Goal: Information Seeking & Learning: Learn about a topic

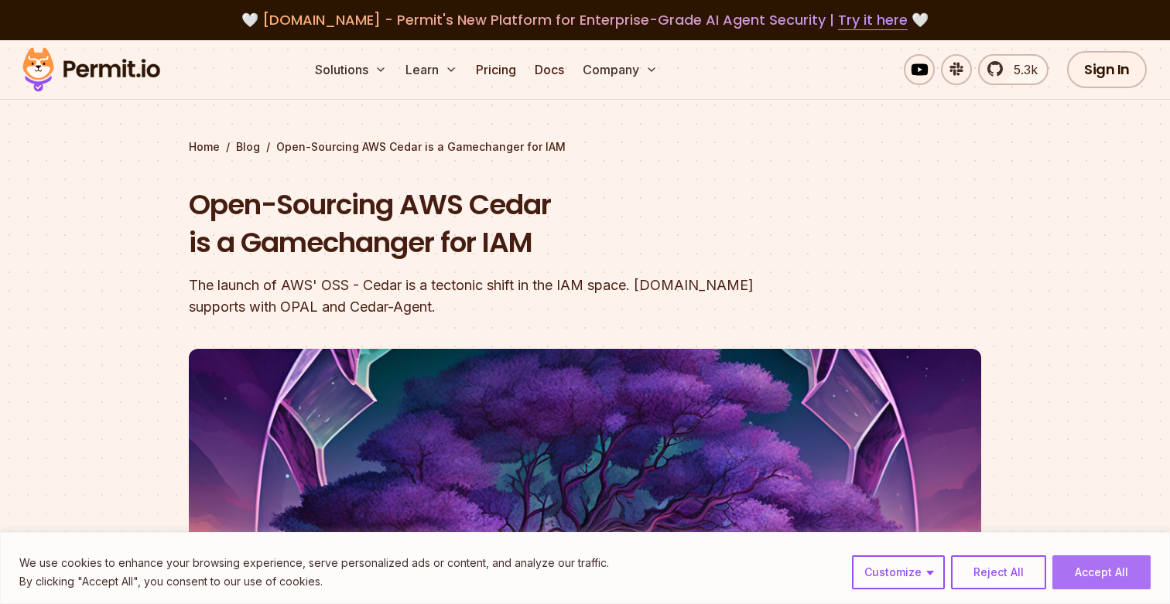
click at [1071, 567] on button "Accept All" at bounding box center [1102, 573] width 98 height 34
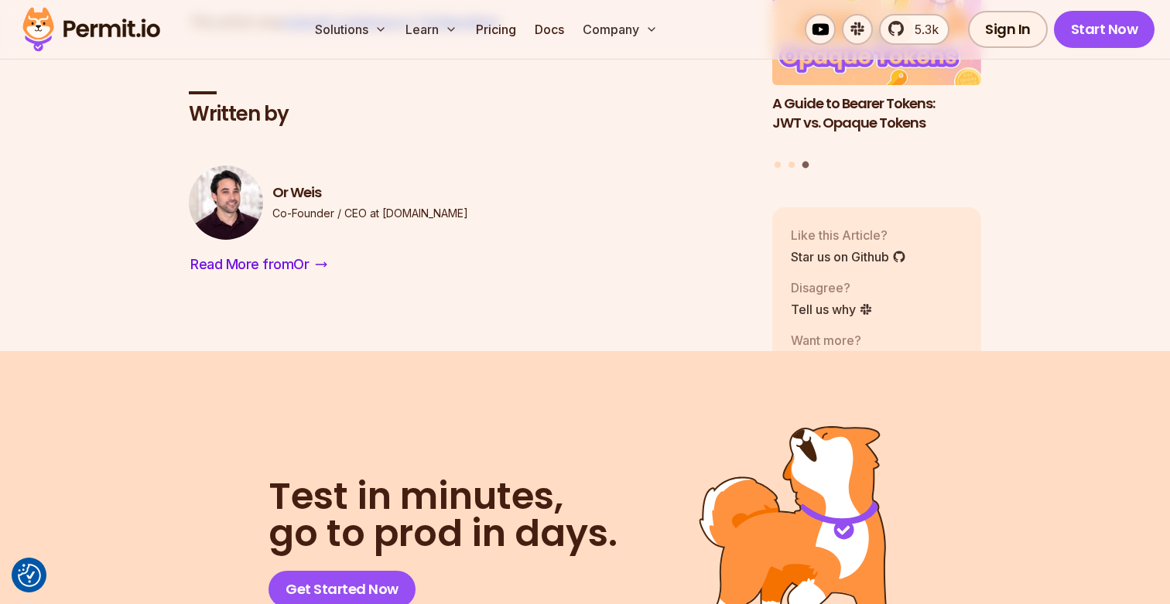
scroll to position [2656, 0]
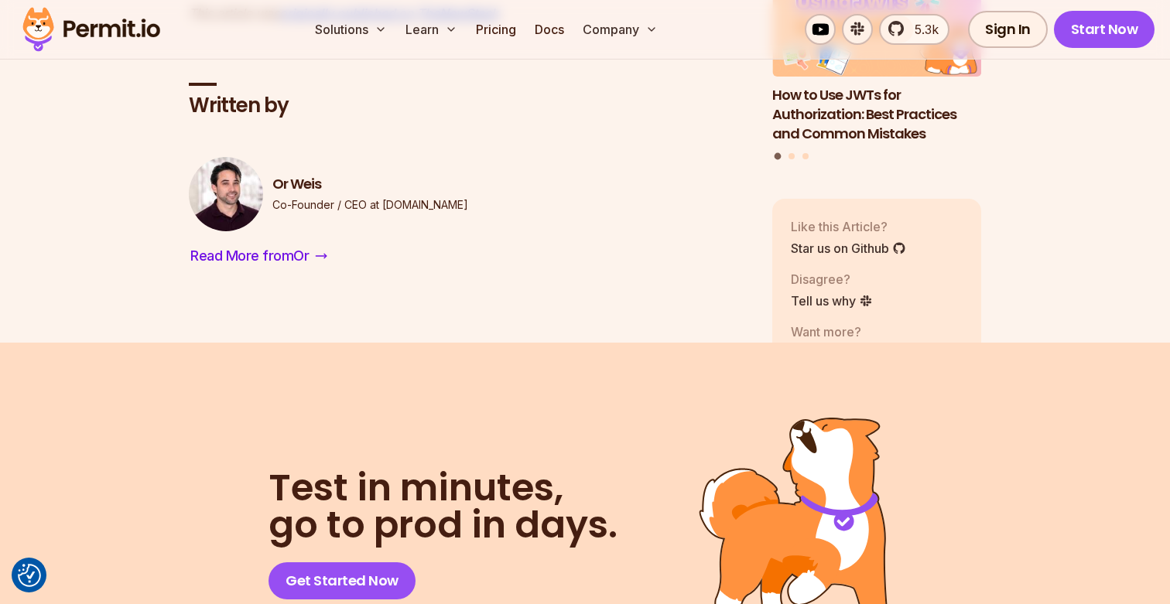
click at [77, 18] on img at bounding box center [91, 29] width 152 height 53
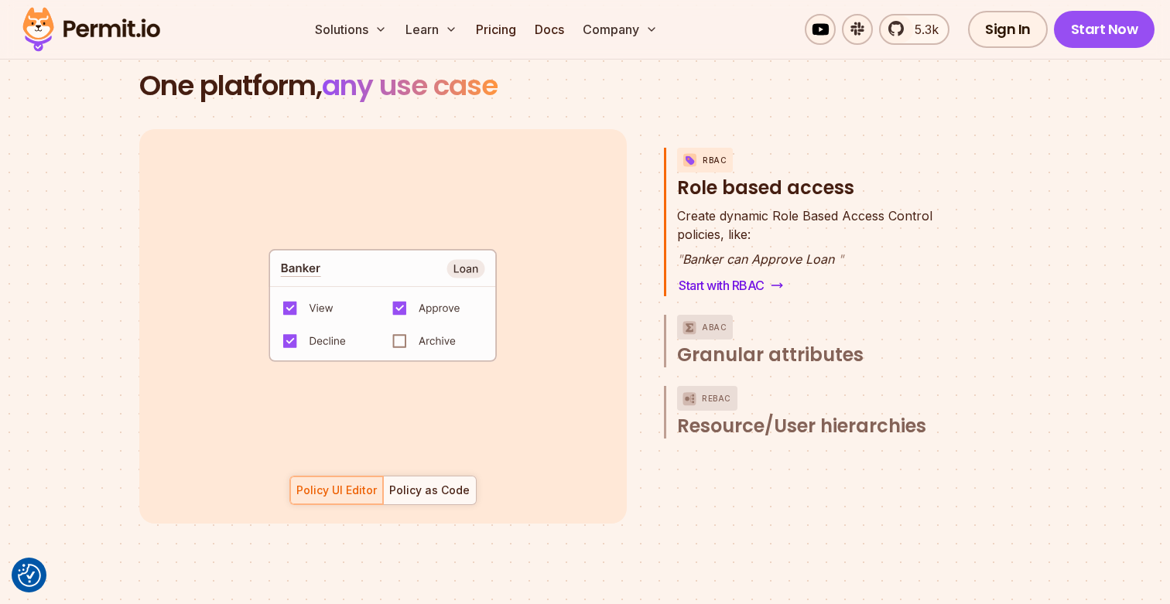
scroll to position [2237, 0]
click at [820, 342] on span "Granular attributes" at bounding box center [770, 354] width 187 height 25
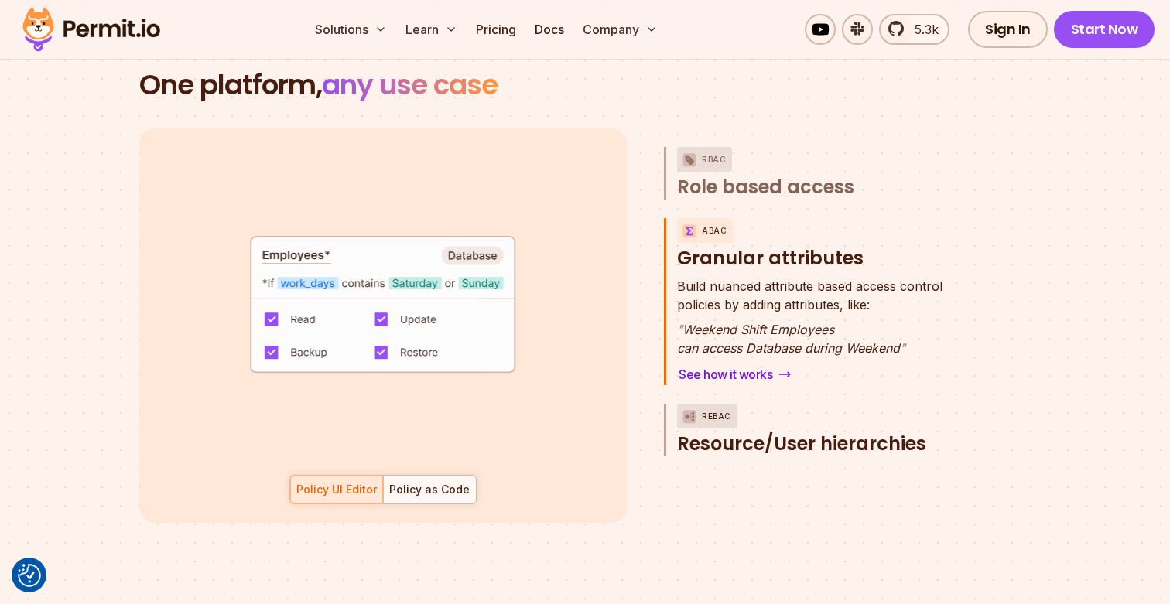
click at [835, 432] on span "Resource/User hierarchies" at bounding box center [801, 444] width 249 height 25
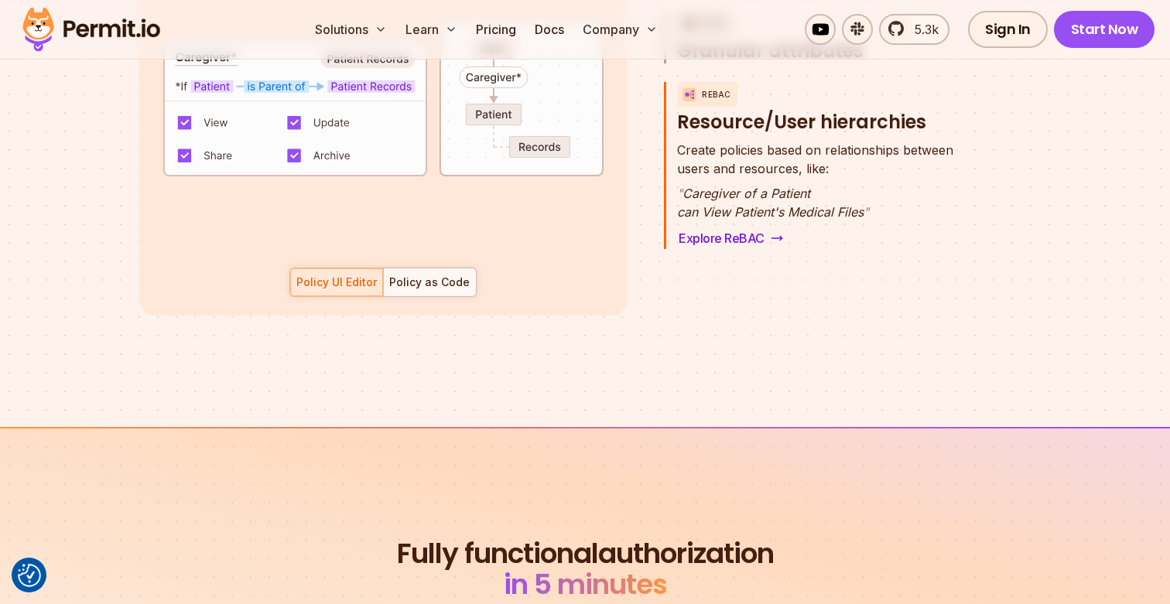
scroll to position [2446, 0]
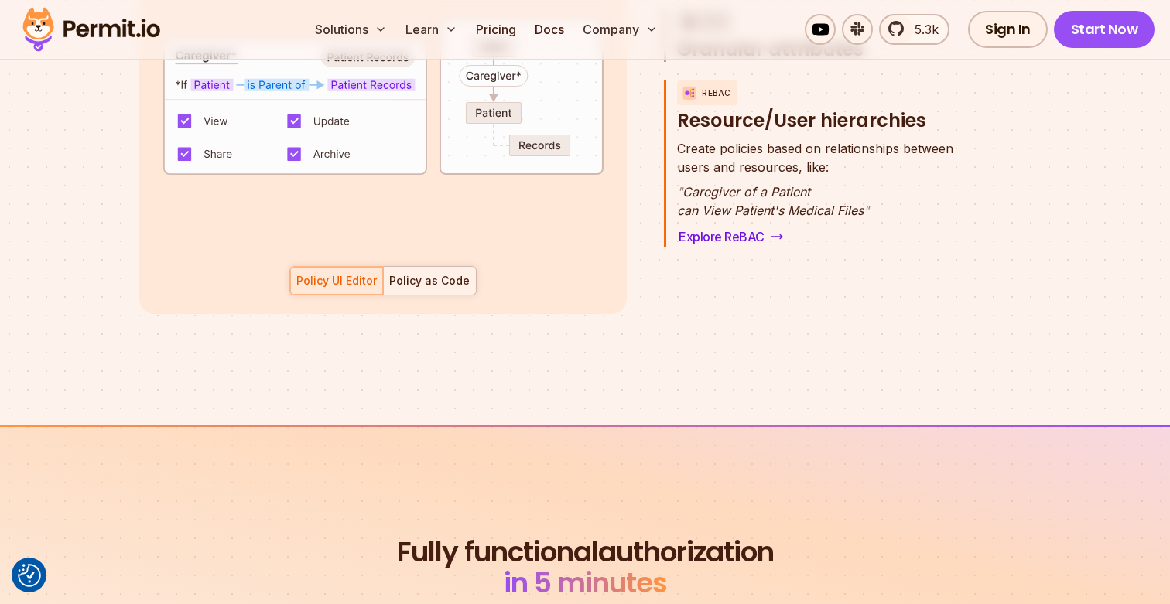
click at [419, 273] on div "Policy as Code" at bounding box center [429, 280] width 80 height 15
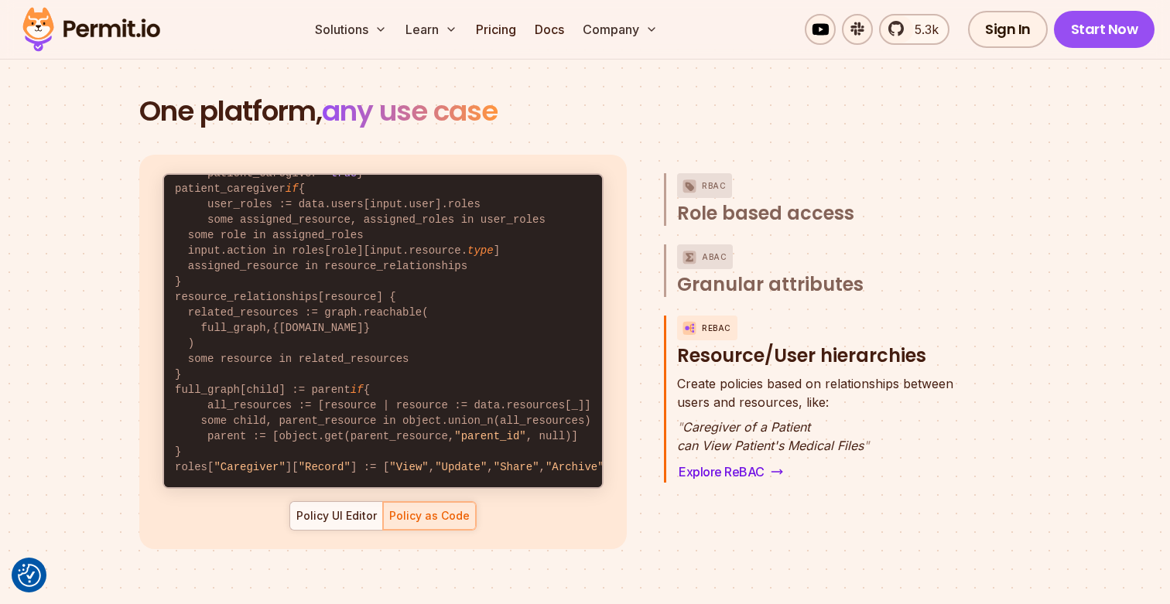
scroll to position [69, 0]
click at [714, 276] on span "Granular attributes" at bounding box center [770, 284] width 187 height 25
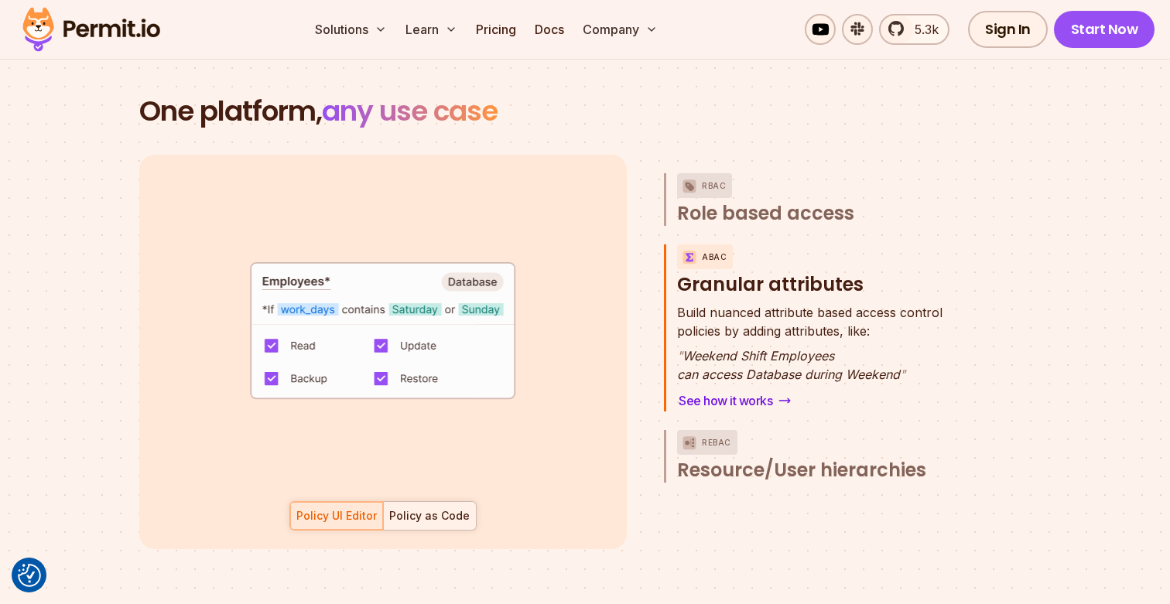
click at [420, 509] on div "Policy as Code" at bounding box center [429, 516] width 80 height 15
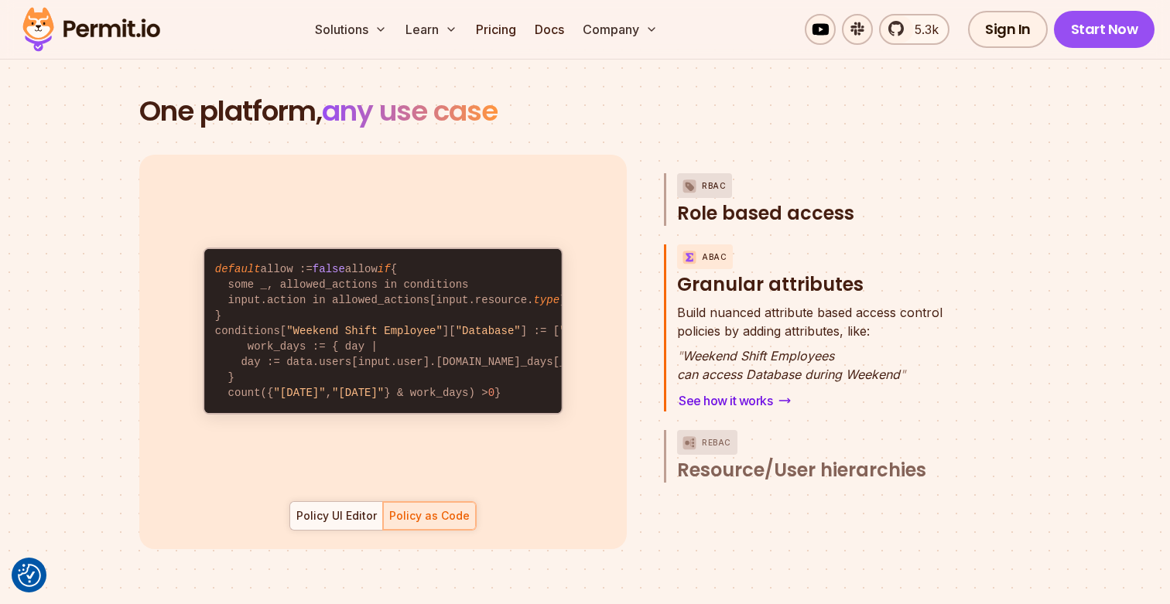
click at [715, 201] on span "Role based access" at bounding box center [765, 213] width 177 height 25
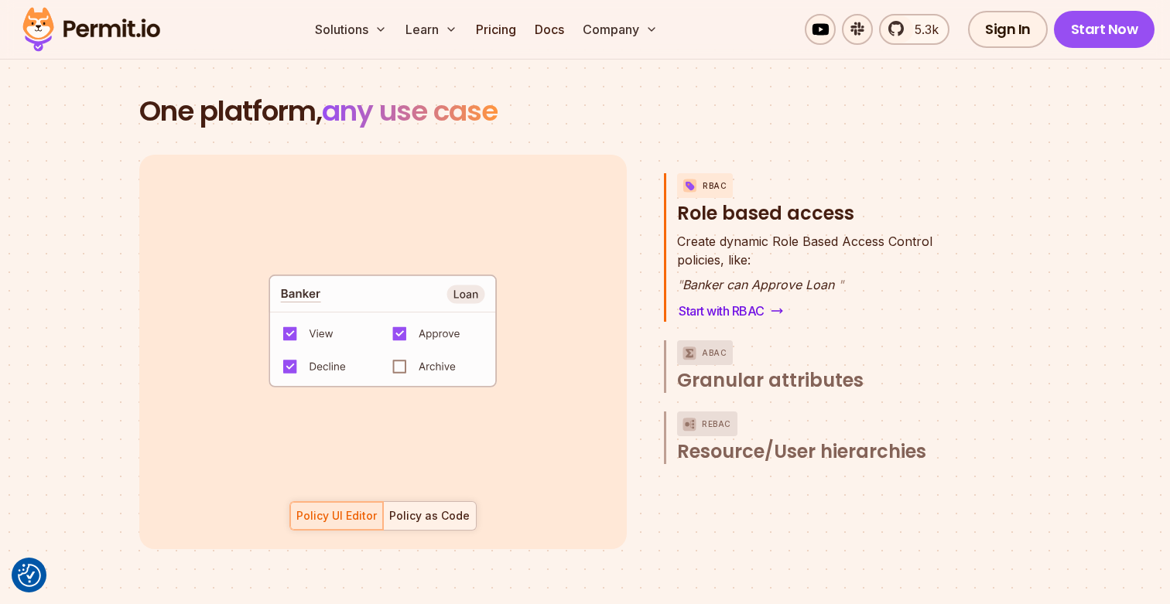
click at [419, 509] on div "Policy as Code" at bounding box center [429, 516] width 80 height 15
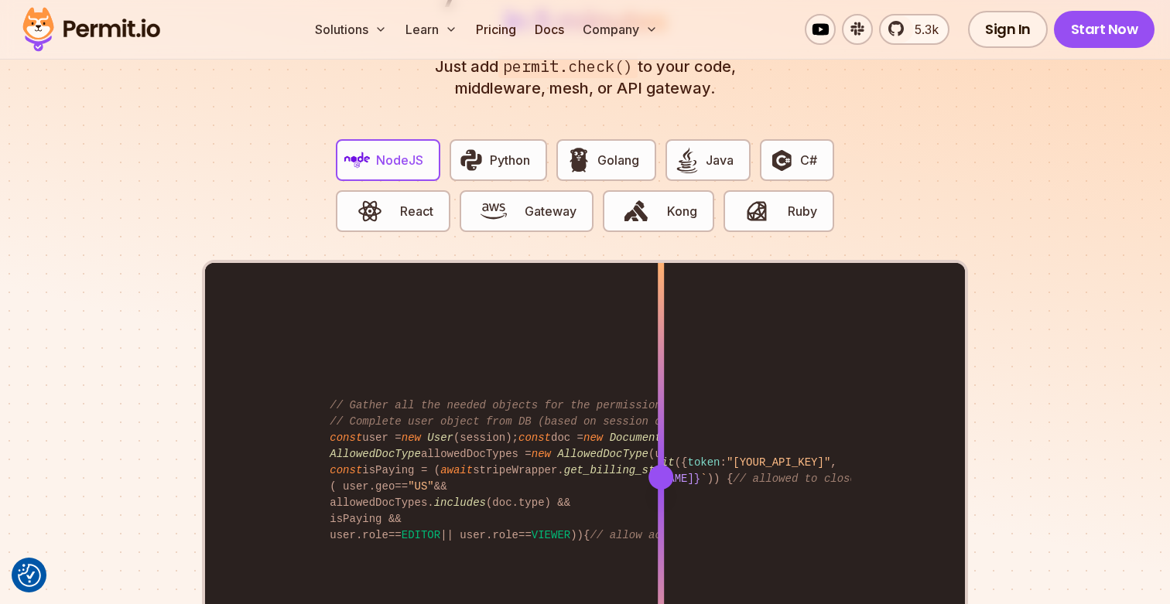
scroll to position [3029, 0]
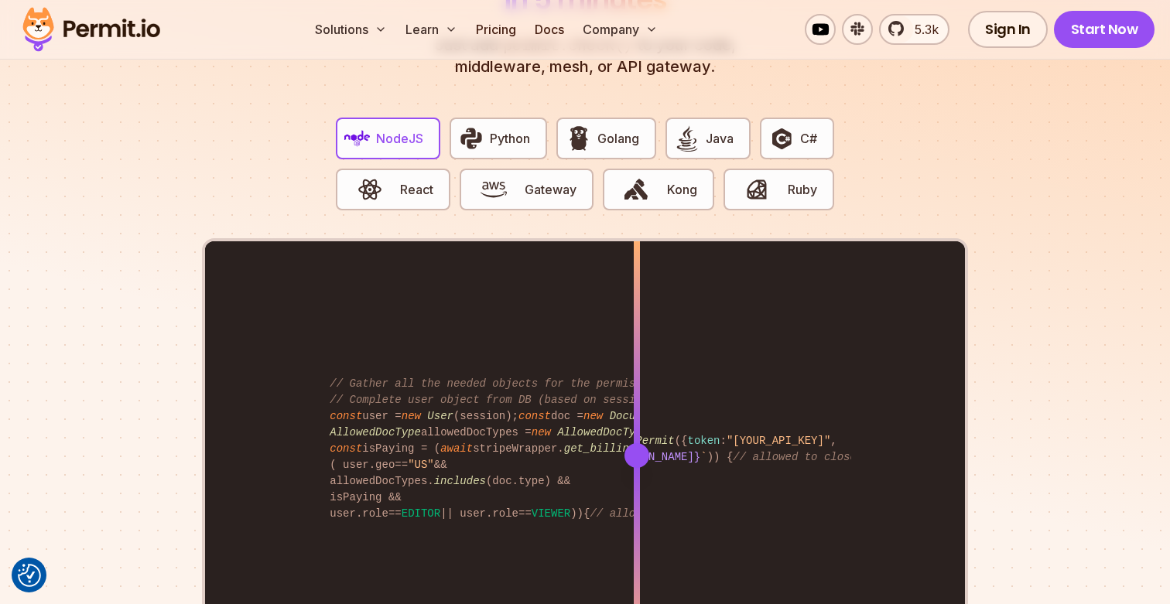
drag, startPoint x: 663, startPoint y: 433, endPoint x: 634, endPoint y: 312, distance: 125.0
click at [635, 312] on div at bounding box center [637, 454] width 6 height 427
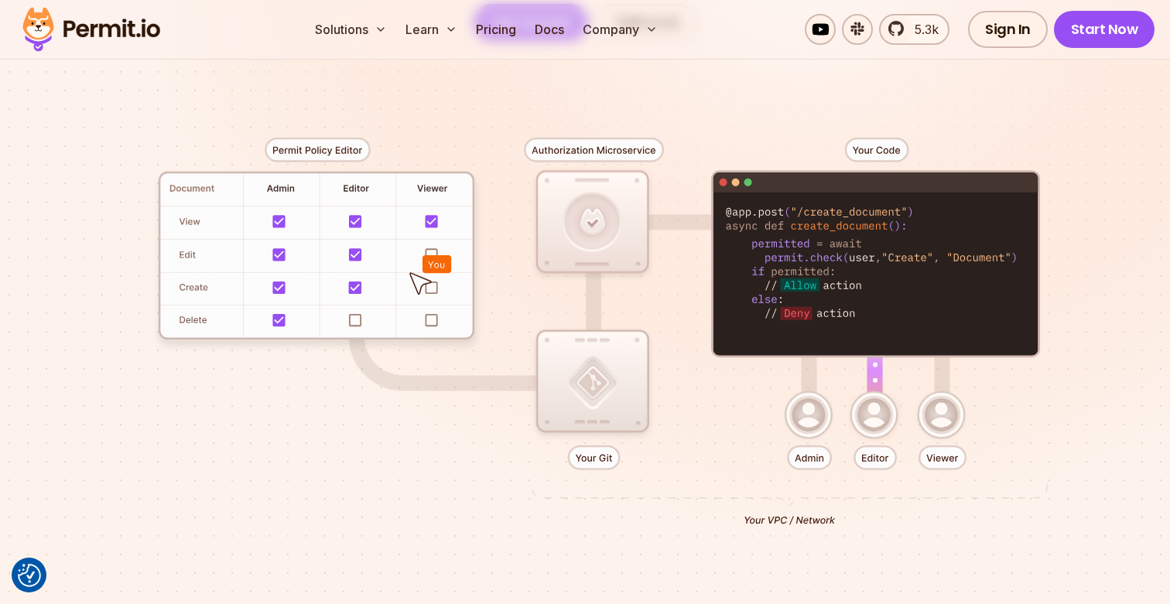
scroll to position [0, 0]
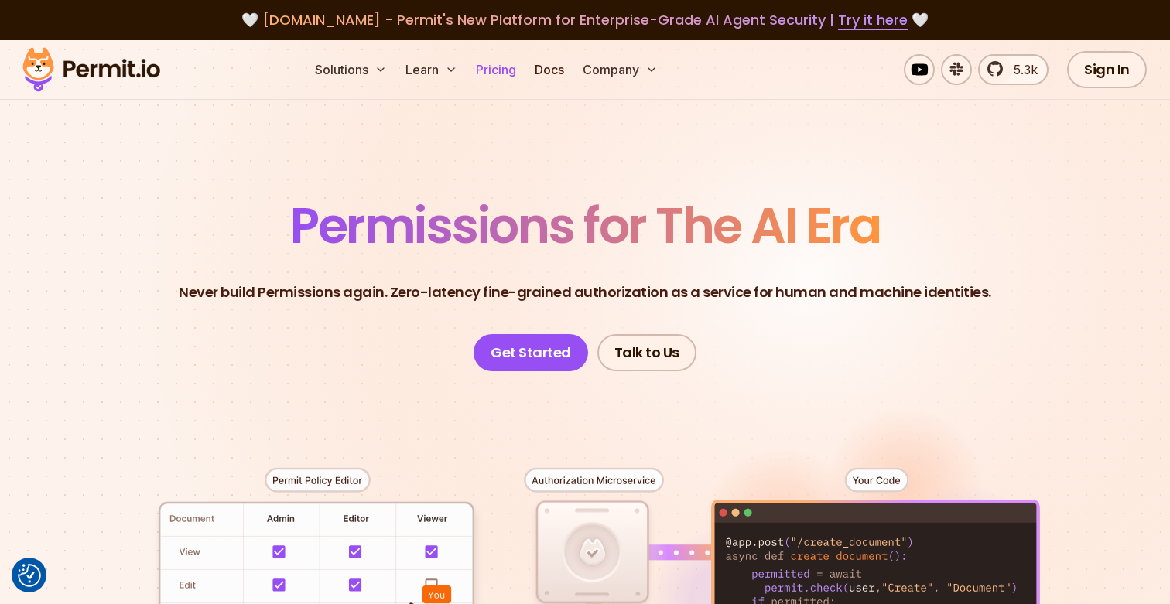
click at [492, 63] on link "Pricing" at bounding box center [496, 69] width 53 height 31
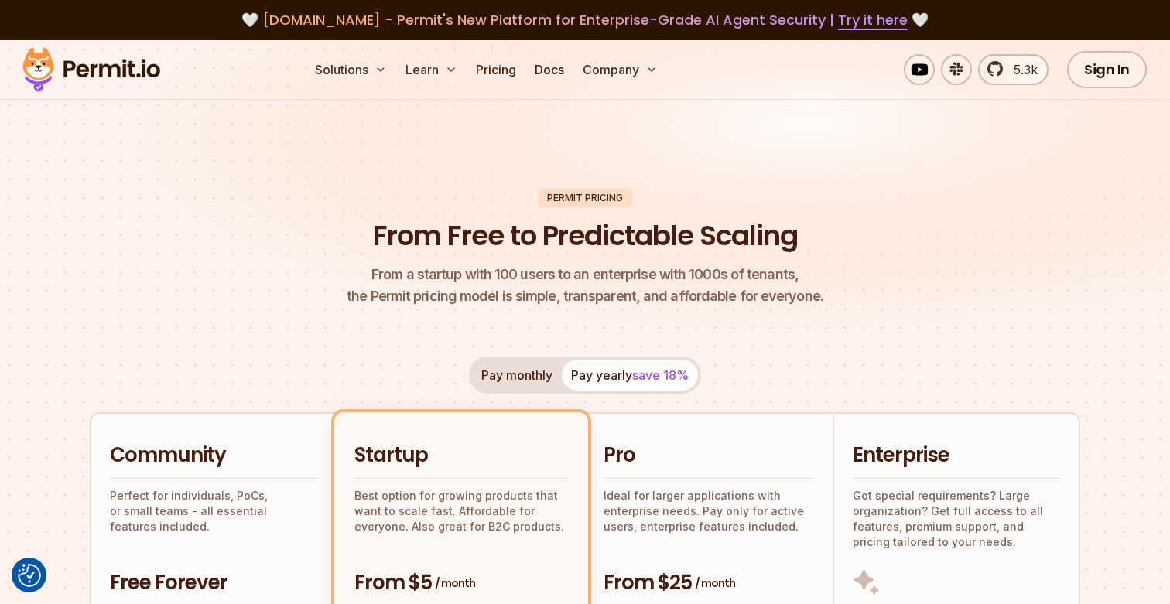
click at [90, 63] on img at bounding box center [91, 69] width 152 height 53
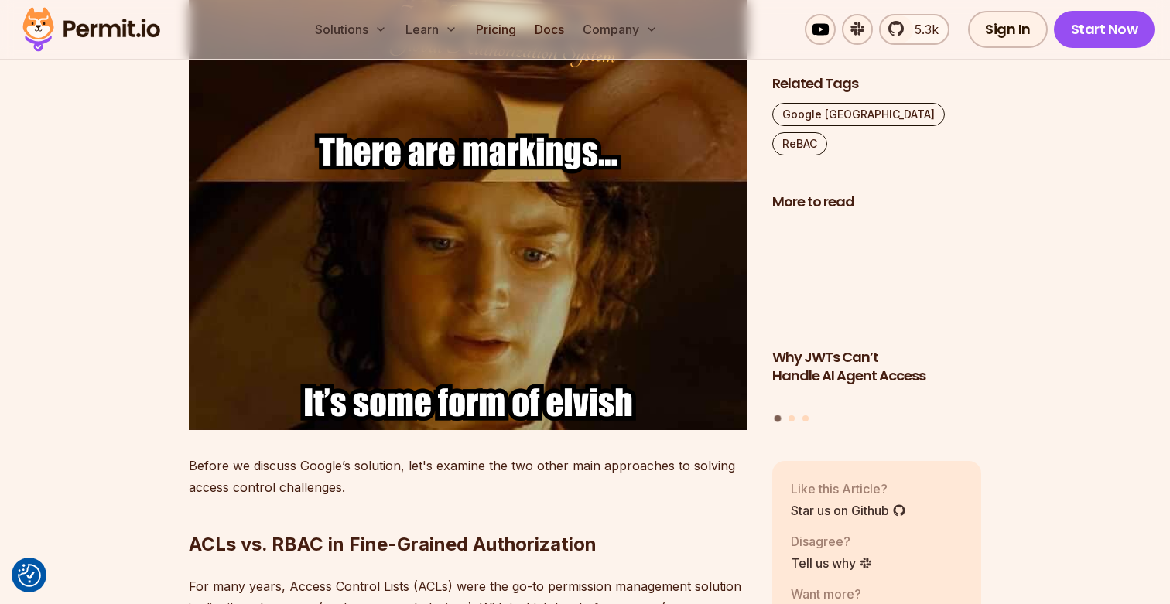
scroll to position [2286, 0]
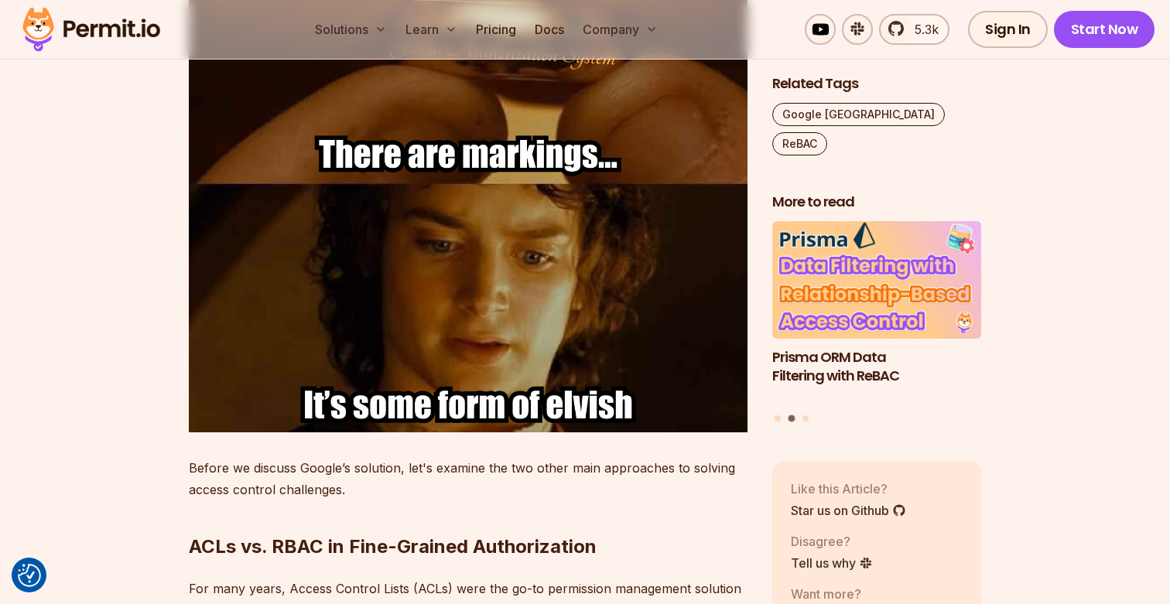
click at [714, 485] on h2 "ACLs vs. RBAC in Fine-Grained Authorization" at bounding box center [468, 516] width 559 height 87
